Goal: Transaction & Acquisition: Purchase product/service

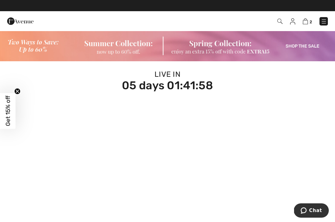
click at [32, 43] on img at bounding box center [167, 45] width 335 height 31
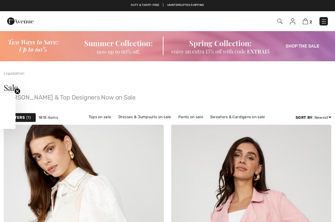
checkbox input "true"
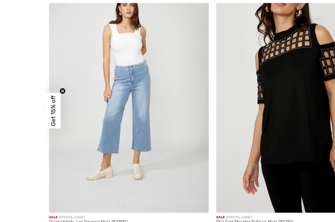
scroll to position [418, 0]
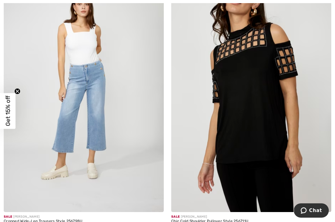
click at [94, 148] on img at bounding box center [84, 91] width 160 height 240
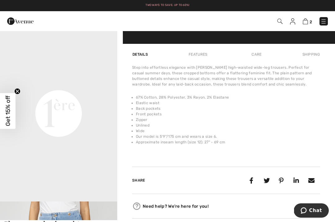
scroll to position [368, 0]
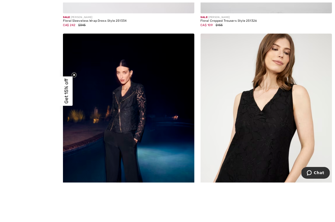
scroll to position [2049, 0]
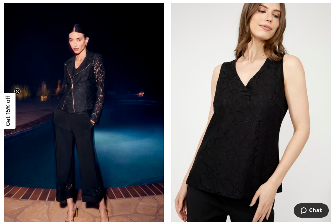
click at [120, 162] on img at bounding box center [84, 112] width 160 height 240
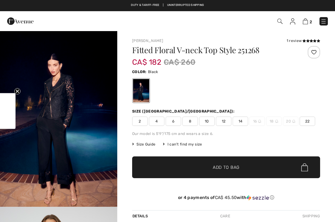
checkbox input "true"
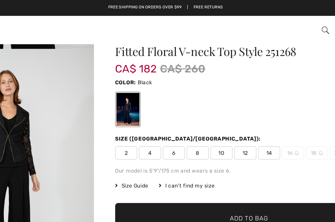
scroll to position [11, 0]
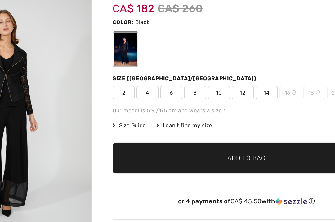
click at [213, 152] on span "Add to Bag" at bounding box center [226, 155] width 27 height 7
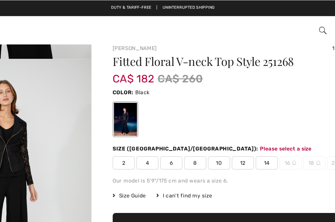
scroll to position [0, 0]
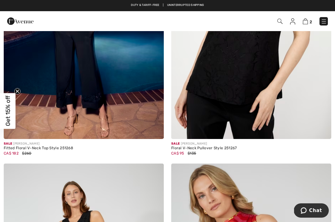
scroll to position [2143, 0]
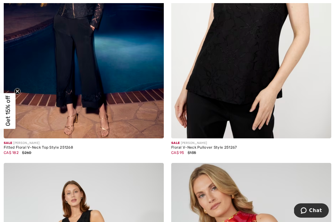
click at [243, 128] on img at bounding box center [251, 18] width 160 height 240
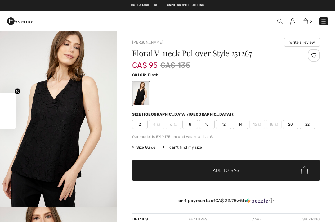
checkbox input "true"
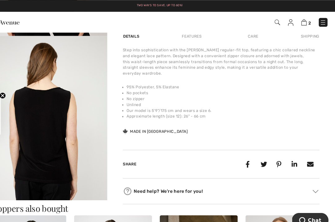
scroll to position [184, 0]
click at [117, 151] on div "[PERSON_NAME] Write a review Floral V-neck Pullover Style 251267 CA$ 95 CA$ 135…" at bounding box center [226, 20] width 218 height 349
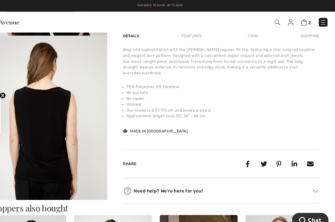
click at [102, 148] on img "3 / 5" at bounding box center [58, 122] width 117 height 176
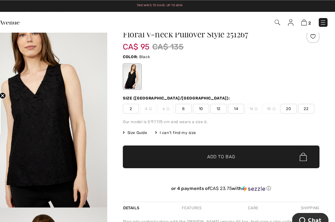
click at [300, 102] on span "22" at bounding box center [308, 103] width 16 height 9
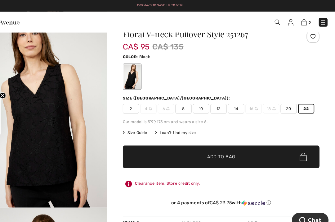
click at [261, 146] on span "✔ Added to Bag Add to Bag" at bounding box center [226, 150] width 188 height 22
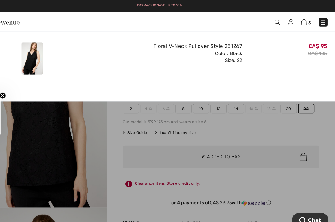
scroll to position [0, 0]
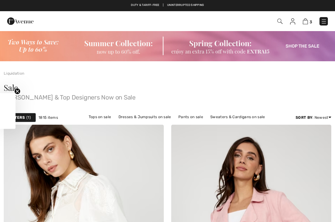
checkbox input "true"
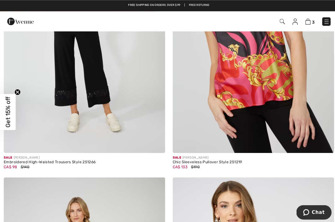
scroll to position [2395, 0]
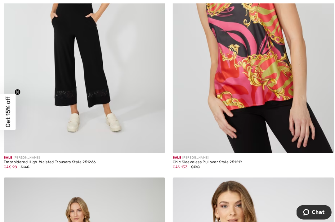
click at [51, 74] on img at bounding box center [84, 31] width 160 height 240
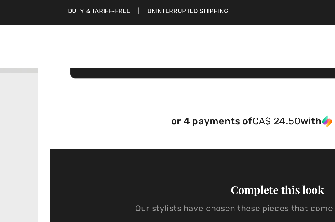
scroll to position [151, 0]
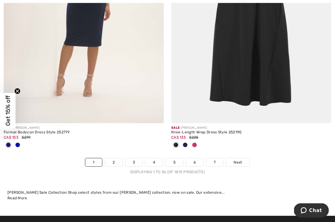
scroll to position [4916, 0]
click at [121, 158] on link "2" at bounding box center [113, 162] width 17 height 8
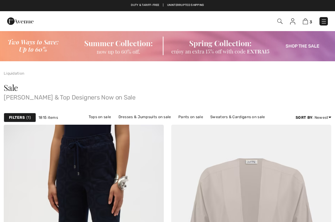
checkbox input "true"
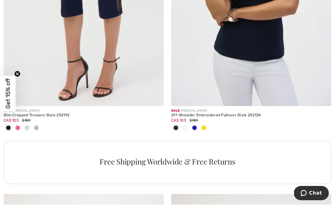
scroll to position [1634, 0]
